Goal: Transaction & Acquisition: Purchase product/service

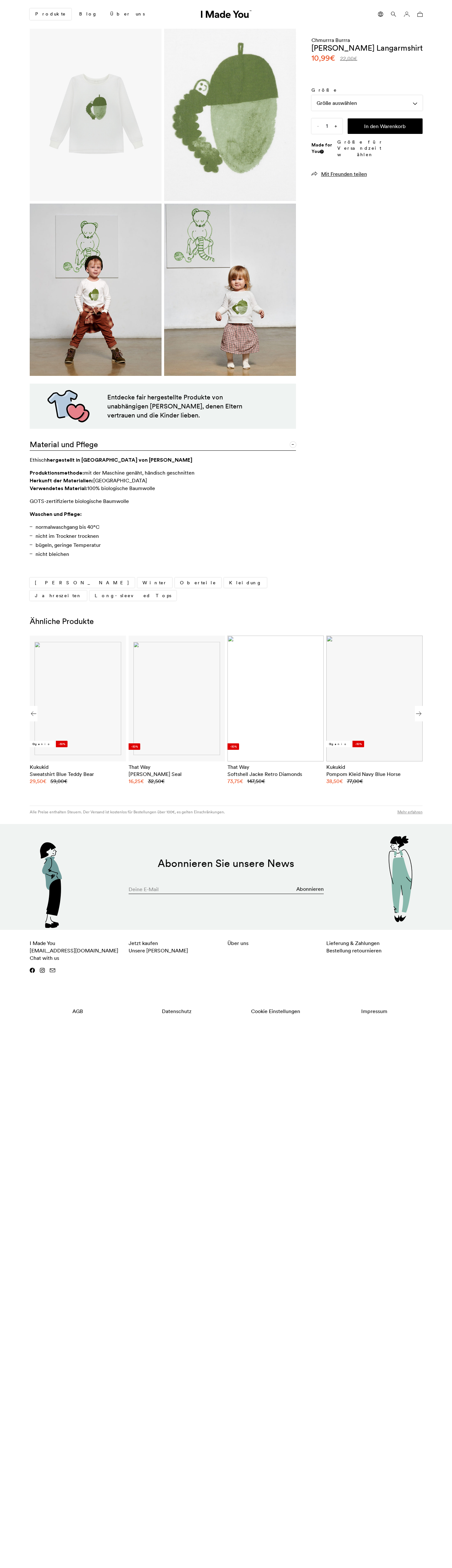
scroll to position [0, 395]
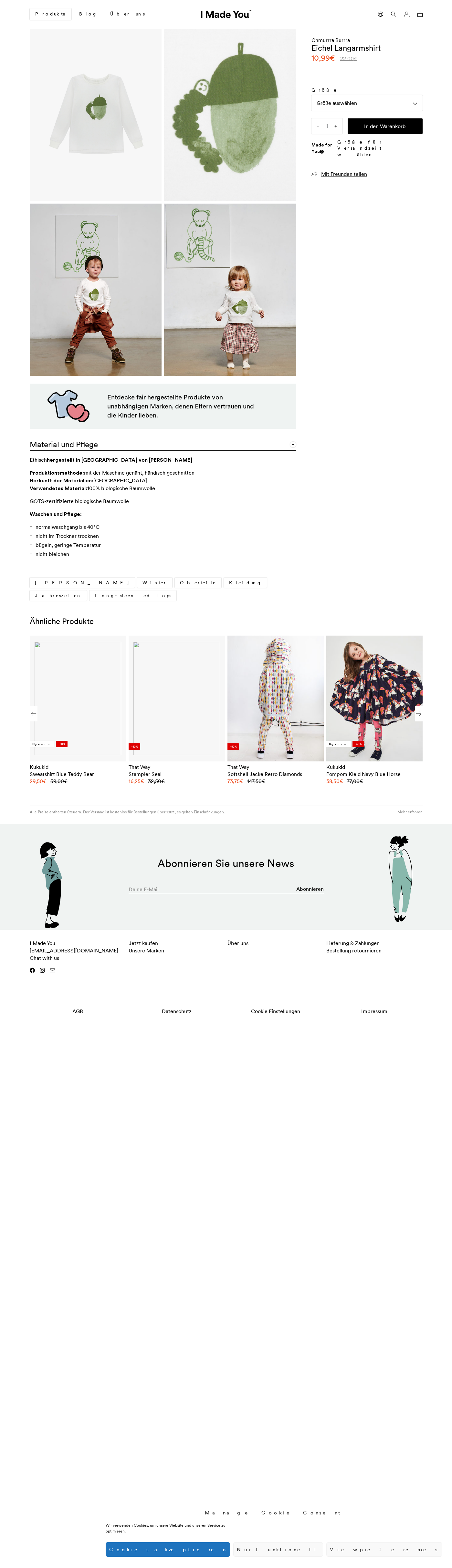
scroll to position [0, 395]
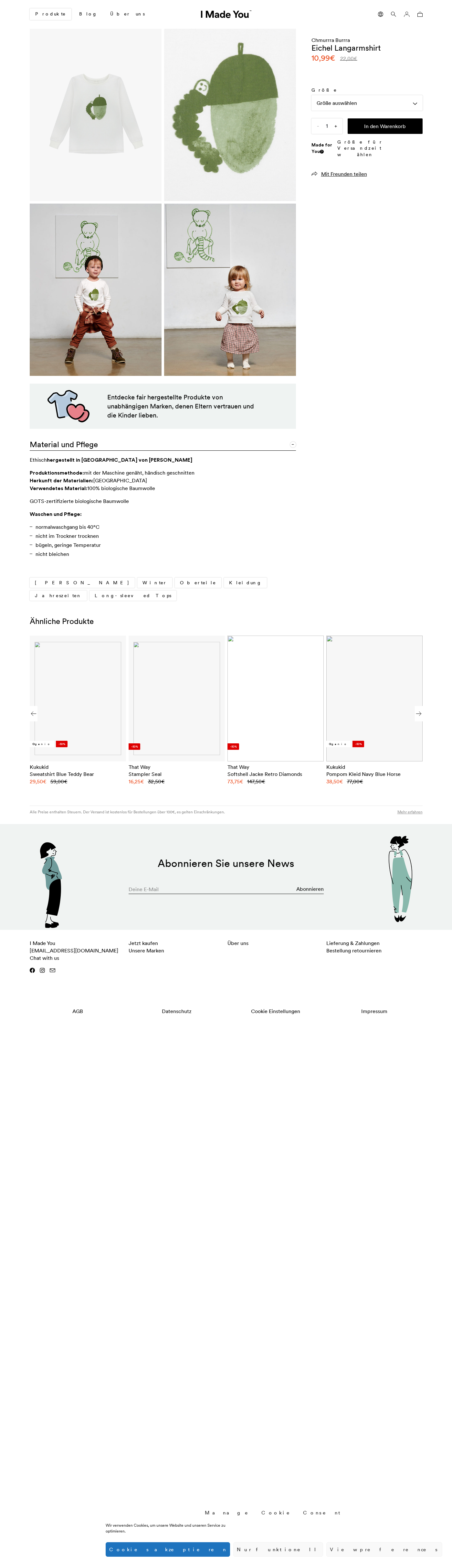
scroll to position [0, 395]
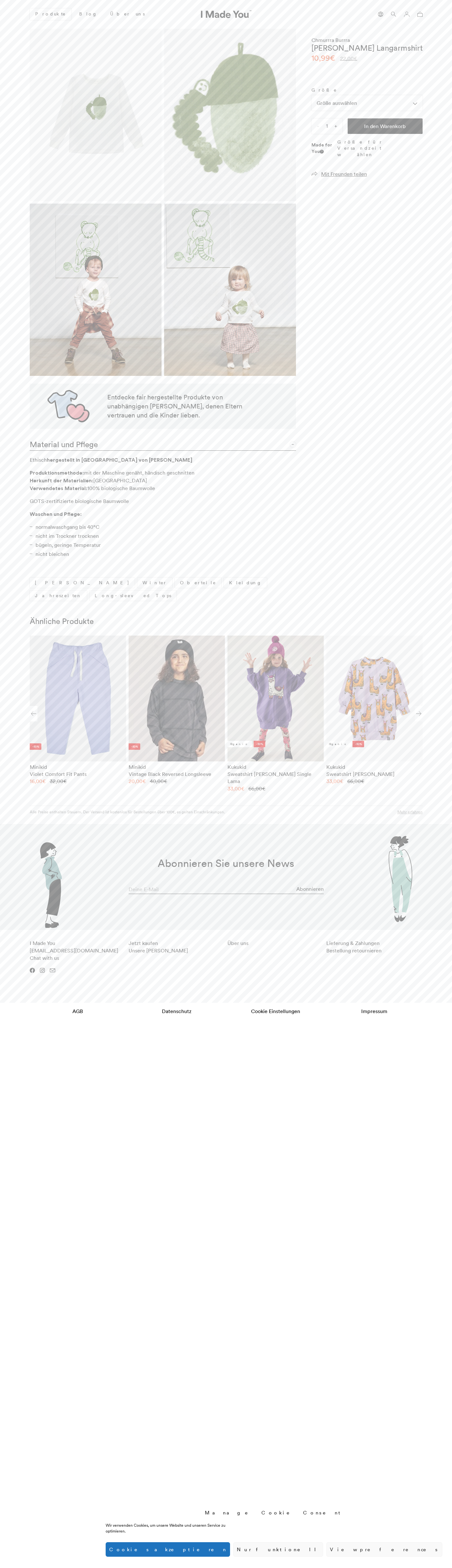
click at [385, 126] on button "In den Warenkorb" at bounding box center [384, 126] width 75 height 15
click at [420, 14] on icon at bounding box center [420, 14] width 5 height 5
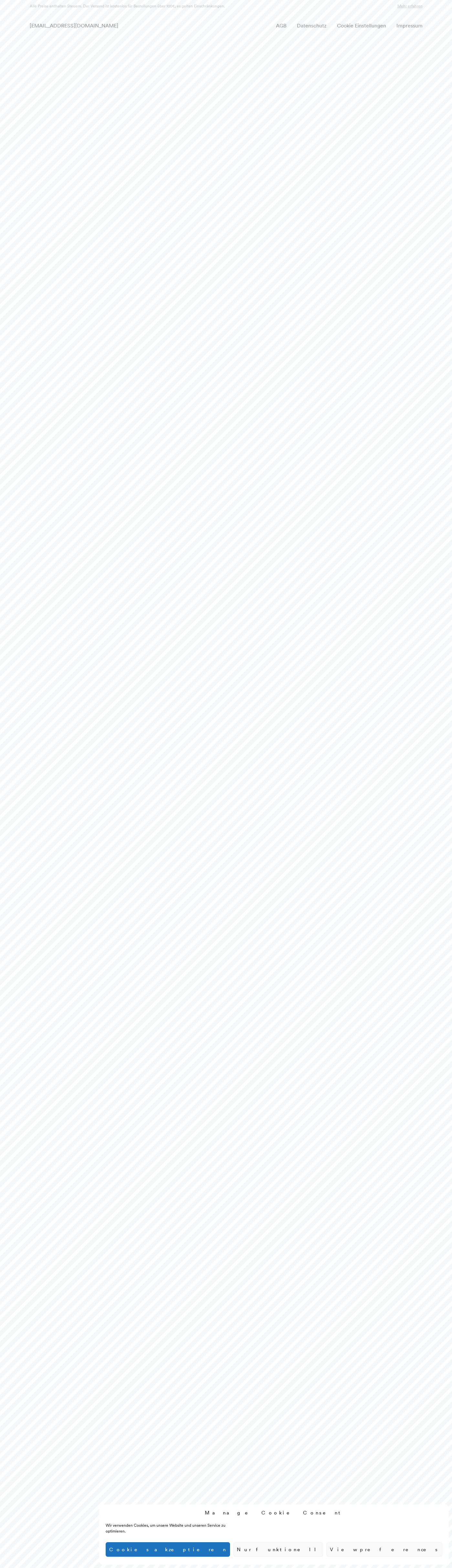
click at [4, 29] on div "hello@imadeyou.com AGB Datenschutz Cookie Einstellungen Impressum" at bounding box center [226, 26] width 452 height 24
click at [426, 37] on html "Manage Cookie Consent Wir verwenden Cookies, um unsere Website und unseren Serv…" at bounding box center [226, 18] width 452 height 37
click at [168, 37] on html "Manage Cookie Consent Wir verwenden Cookies, um unsere Website und unseren Serv…" at bounding box center [226, 18] width 452 height 37
click at [7, 37] on html "Manage Cookie Consent Wir verwenden Cookies, um unsere Website und unseren Serv…" at bounding box center [226, 18] width 452 height 37
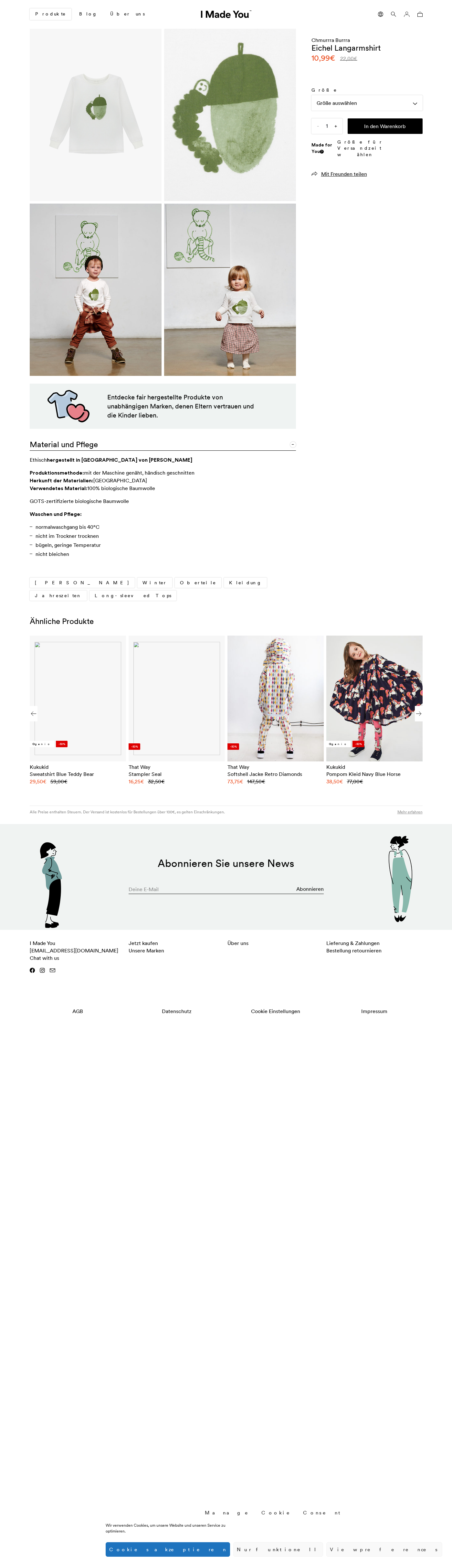
scroll to position [0, 395]
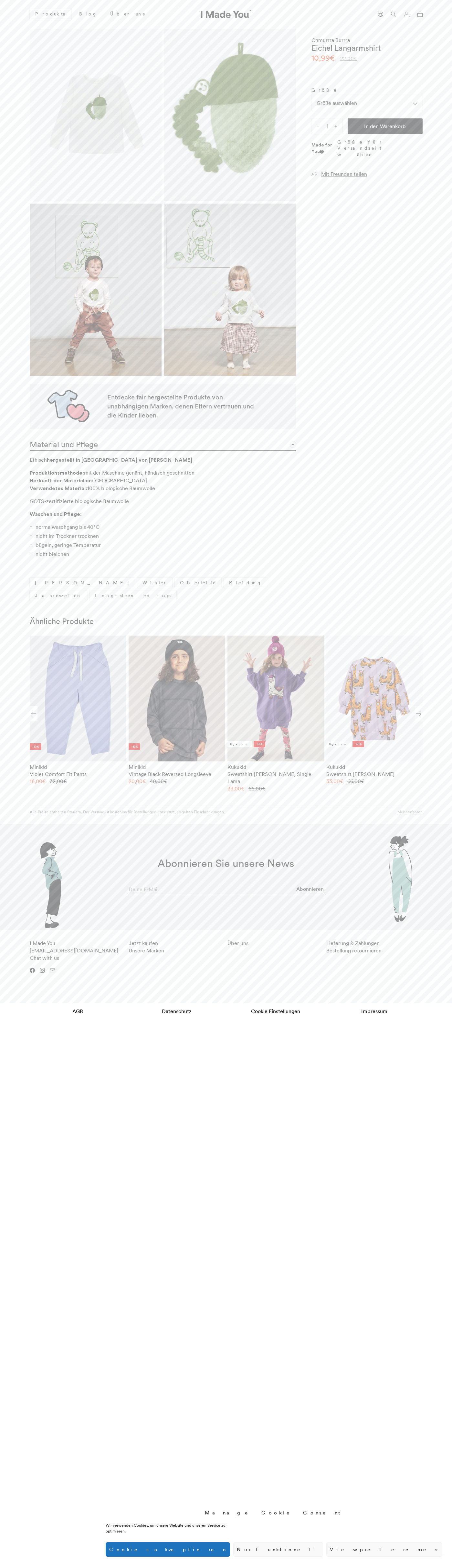
click at [367, 40] on span "Chmurrra Burrra" at bounding box center [367, 40] width 111 height 7
click at [327, 126] on input "1" at bounding box center [327, 126] width 31 height 15
click at [385, 126] on button "In den Warenkorb" at bounding box center [384, 126] width 75 height 15
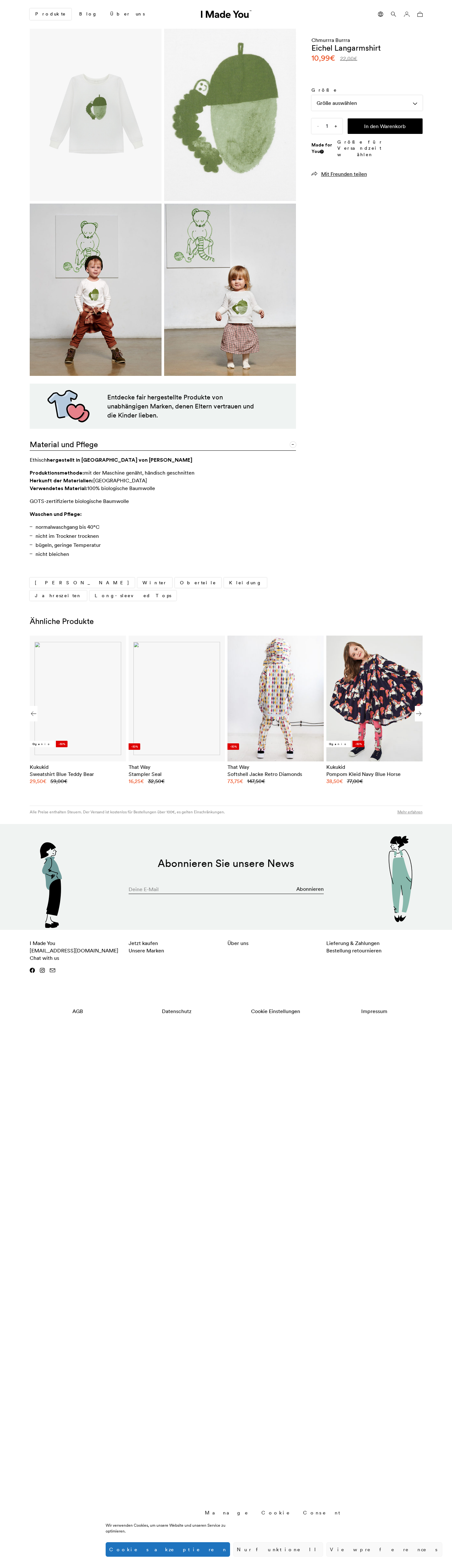
scroll to position [0, 395]
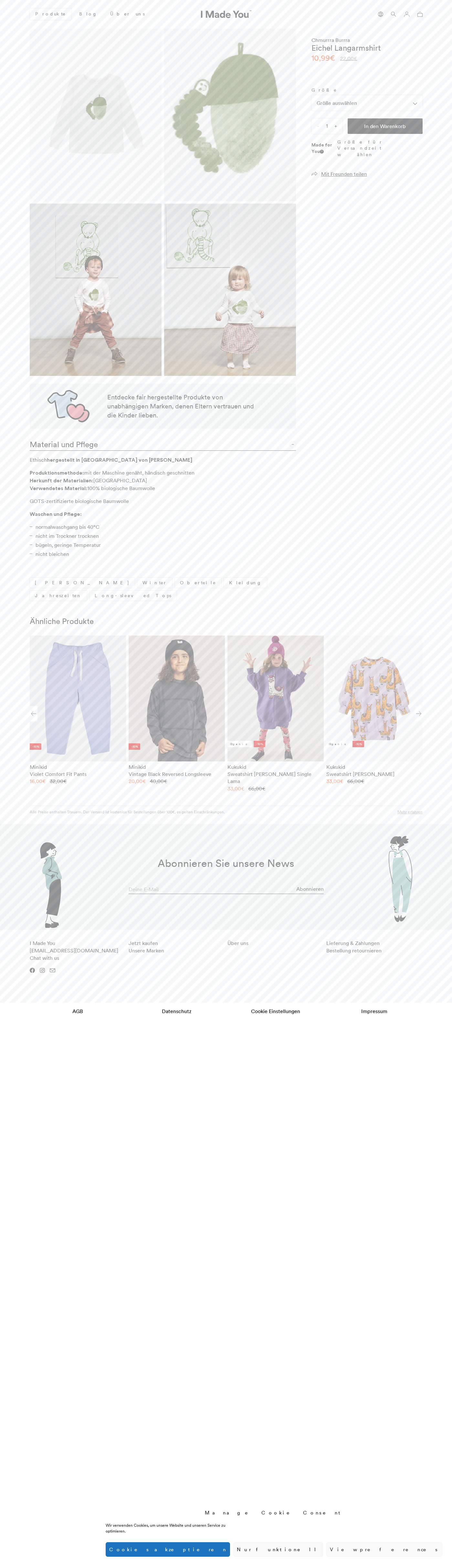
click at [420, 14] on icon at bounding box center [420, 14] width 5 height 5
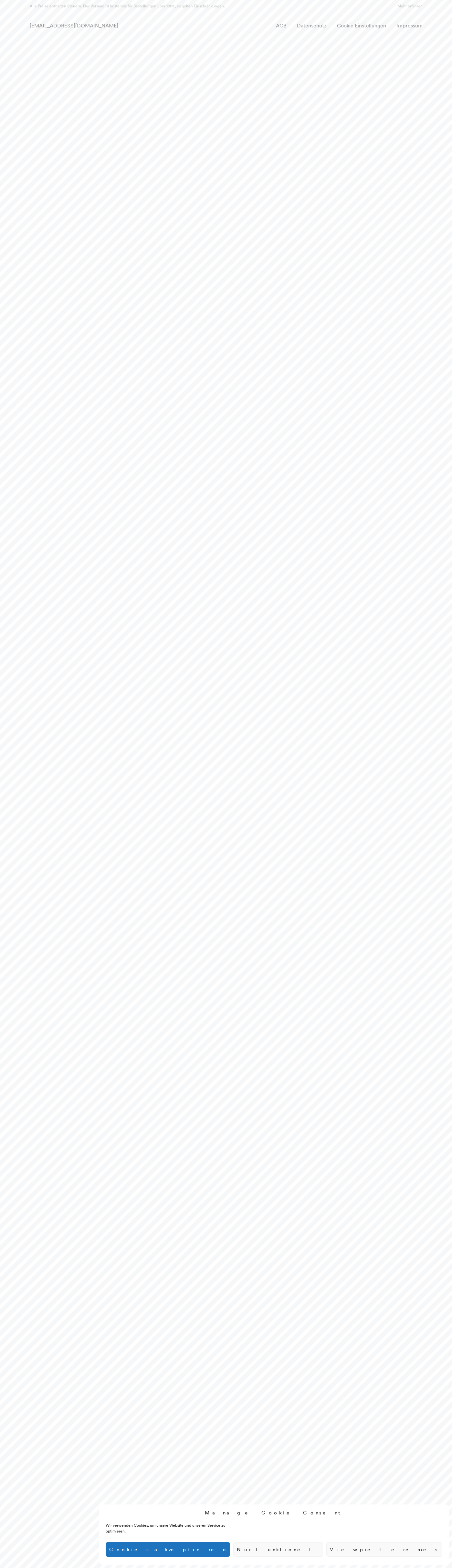
click at [372, 24] on link "Cookie Einstellungen" at bounding box center [361, 26] width 49 height 7
click at [425, 37] on html "Manage Cookie Consent Wir verwenden Cookies, um unsere Website und unseren Serv…" at bounding box center [226, 18] width 452 height 37
click at [307, 37] on html "Manage Cookie Consent Wir verwenden Cookies, um unsere Website und unseren Serv…" at bounding box center [226, 18] width 452 height 37
click at [2, 37] on html "Manage Cookie Consent Wir verwenden Cookies, um unsere Website und unseren Serv…" at bounding box center [226, 18] width 452 height 37
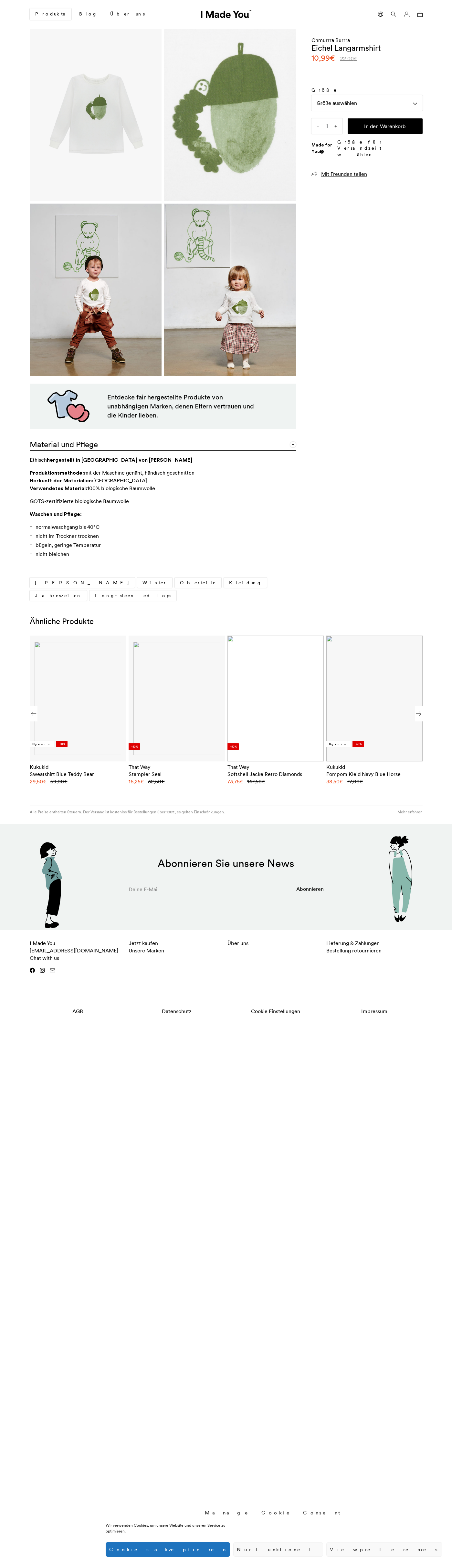
scroll to position [0, 395]
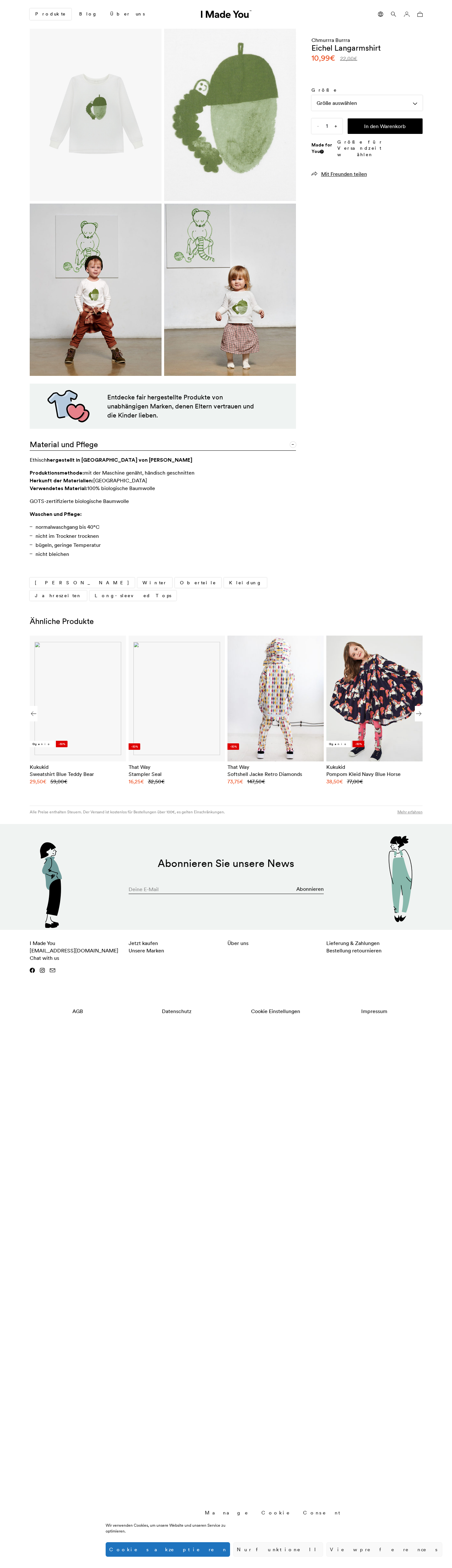
scroll to position [0, 395]
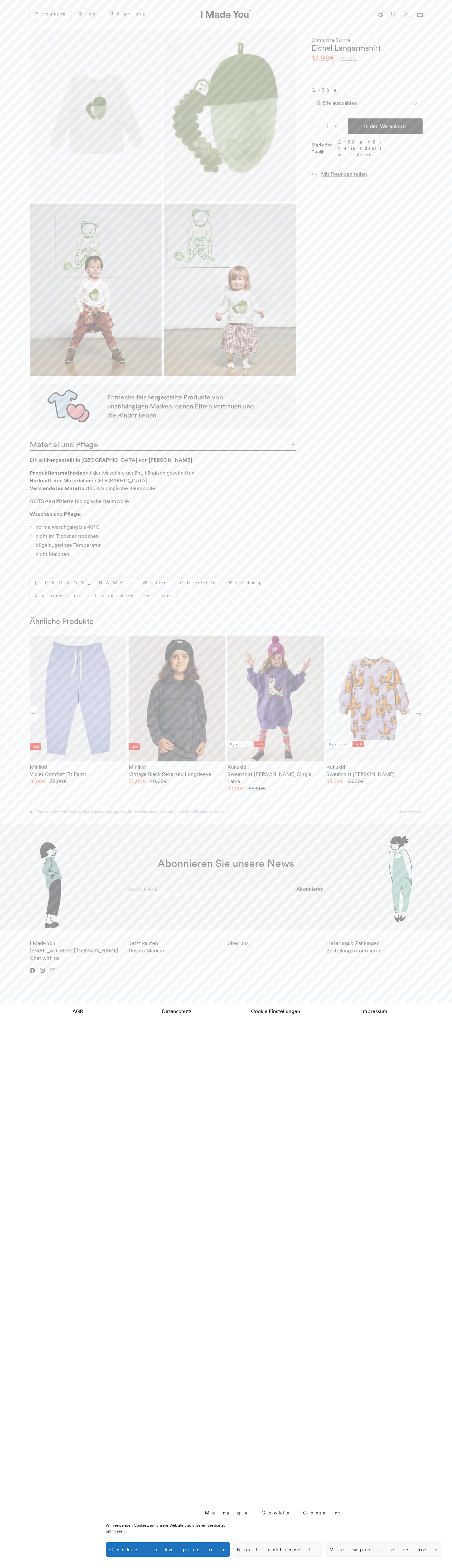
click at [420, 14] on icon at bounding box center [420, 14] width 5 height 5
